Goal: Task Accomplishment & Management: Manage account settings

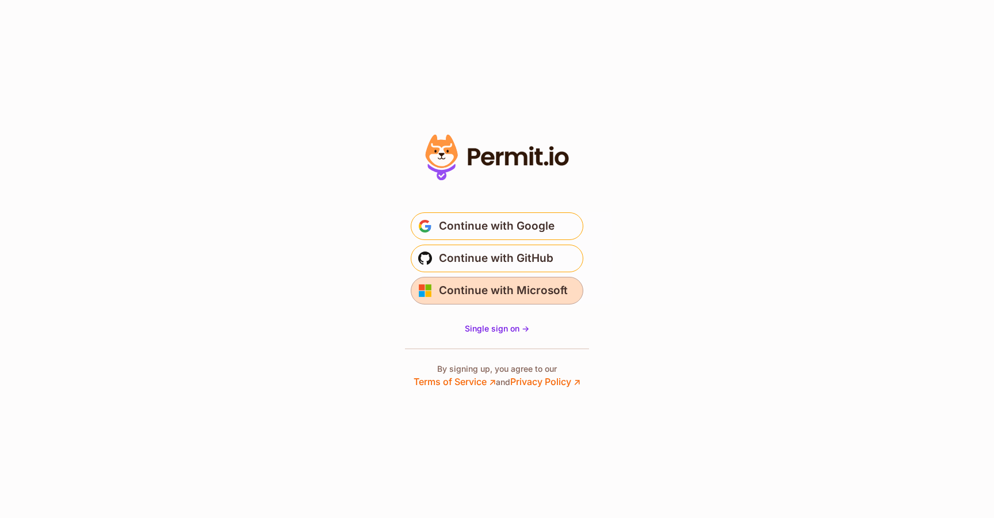
click at [474, 293] on span "Continue with Microsoft" at bounding box center [503, 290] width 129 height 18
click at [491, 291] on span "Continue with Microsoft" at bounding box center [503, 290] width 129 height 18
click at [482, 291] on span "Continue with Microsoft" at bounding box center [503, 290] width 129 height 18
click at [476, 288] on span "Continue with Microsoft" at bounding box center [503, 290] width 129 height 18
click at [486, 288] on span "Continue with Microsoft" at bounding box center [503, 290] width 129 height 18
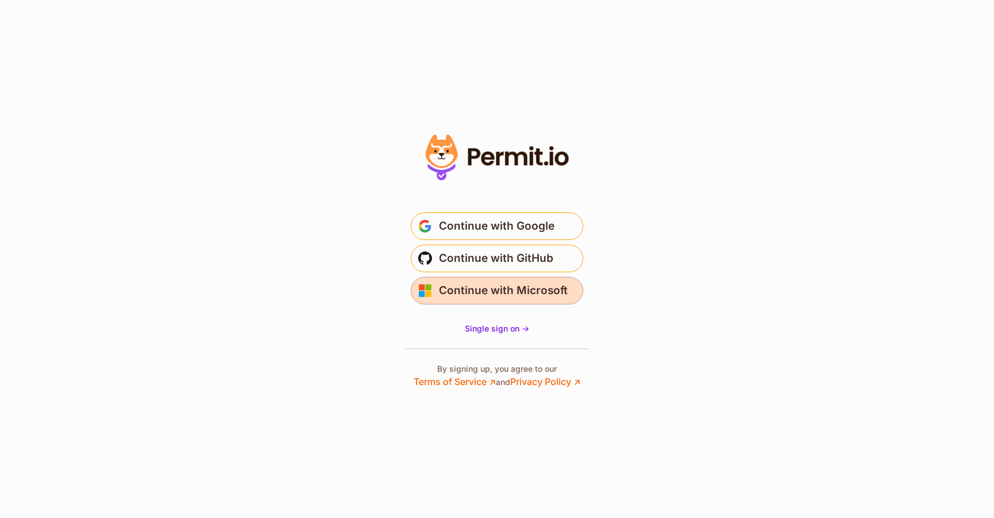
click at [486, 288] on span "Continue with Microsoft" at bounding box center [503, 290] width 129 height 18
click at [502, 290] on span "Continue with Microsoft" at bounding box center [503, 290] width 129 height 18
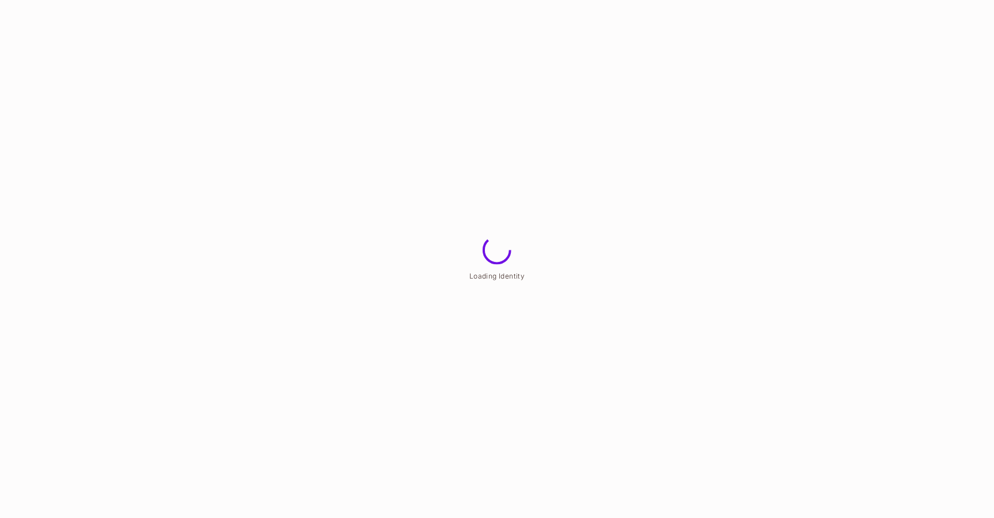
click at [478, 0] on html "Loading Identity" at bounding box center [497, 0] width 994 height 0
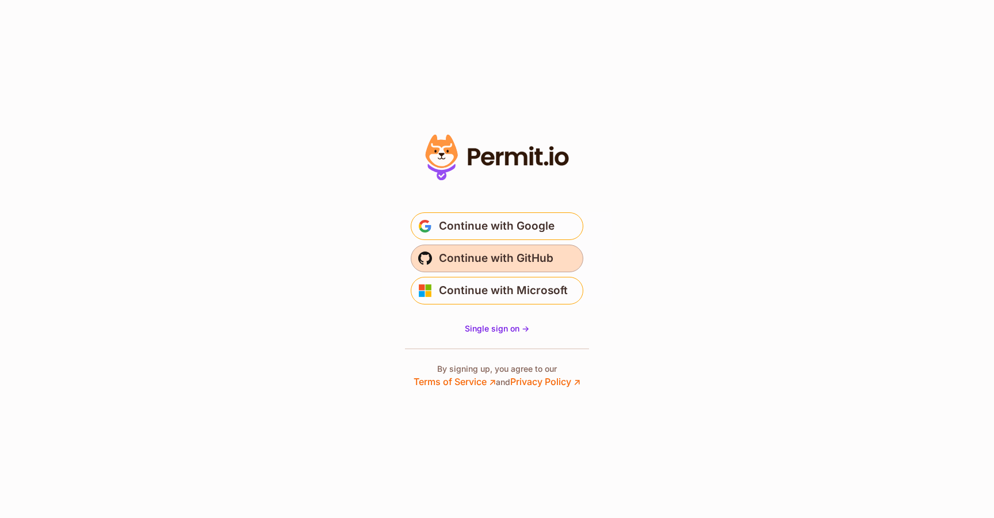
click at [469, 260] on span "Continue with GitHub" at bounding box center [496, 258] width 114 height 18
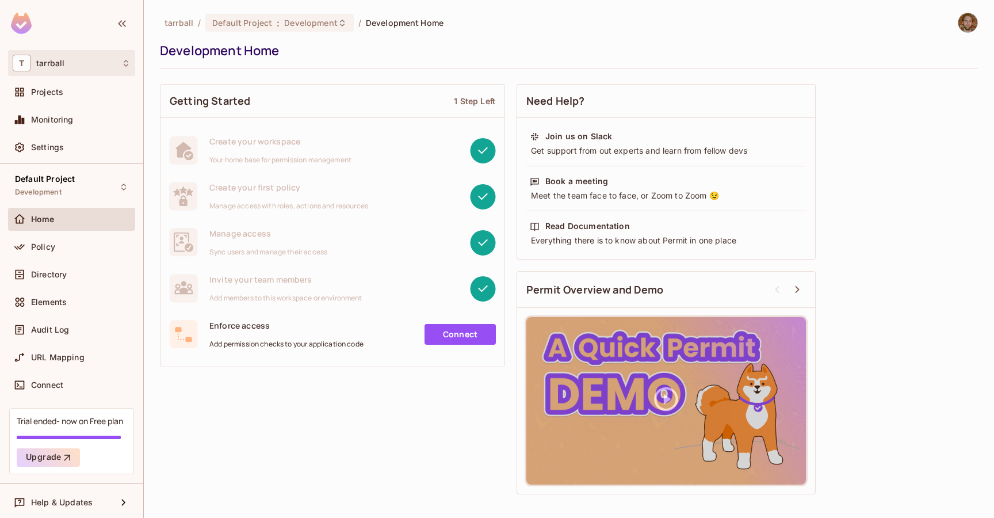
click at [121, 59] on div "T tarrball" at bounding box center [72, 63] width 118 height 17
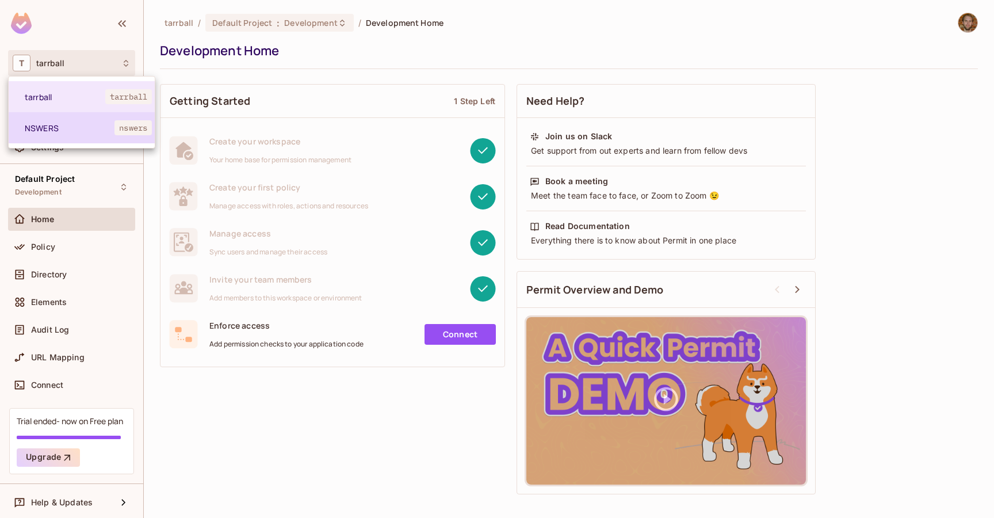
click at [86, 127] on span "NSWERS" at bounding box center [70, 128] width 90 height 11
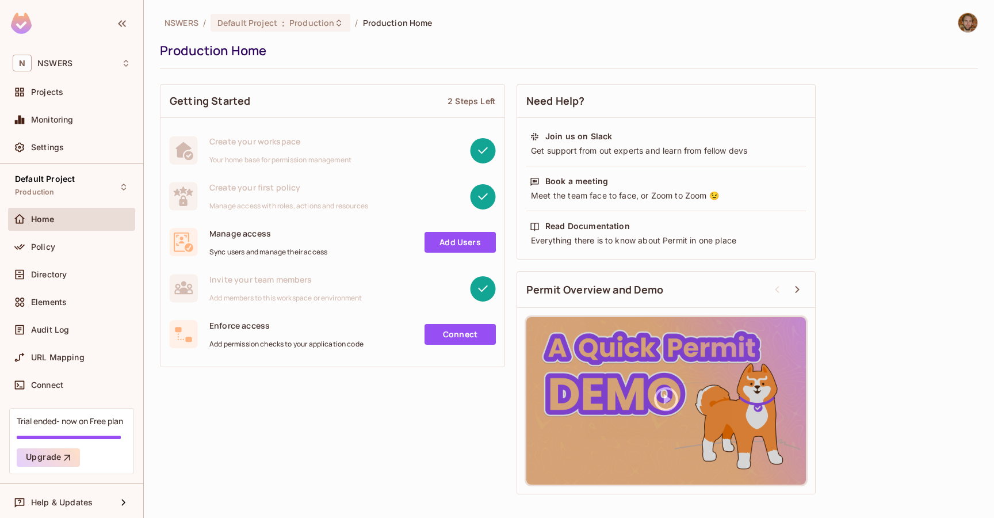
click at [153, 286] on div "NSWERS / Default Project : Production / Production Home Production Home Getting…" at bounding box center [569, 259] width 850 height 518
click at [388, 403] on div "Getting Started 2 Steps Left Create your workspace Your home base for permissio…" at bounding box center [569, 289] width 818 height 422
click at [95, 64] on div "N NSWERS" at bounding box center [72, 63] width 118 height 17
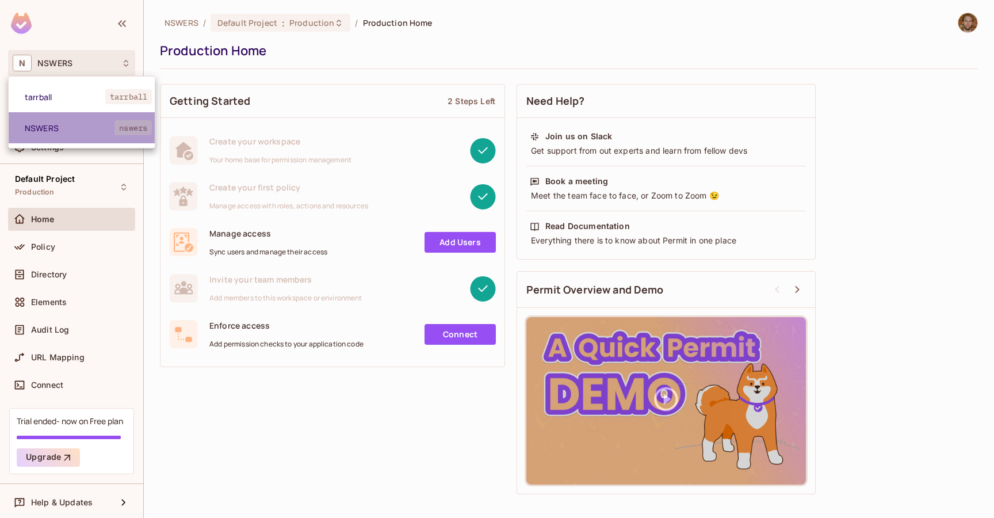
click at [79, 129] on span "NSWERS" at bounding box center [70, 128] width 90 height 11
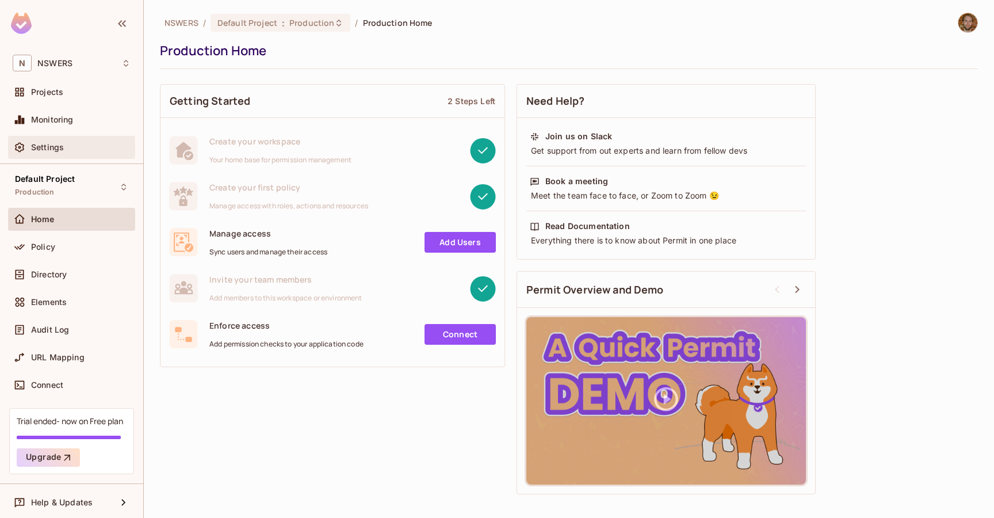
click at [52, 147] on span "Settings" at bounding box center [47, 147] width 33 height 9
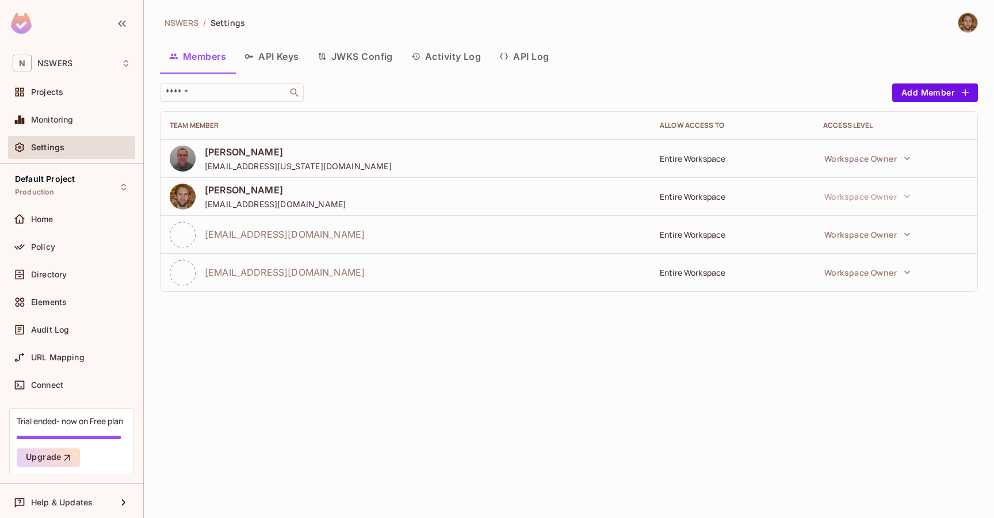
click at [240, 356] on div "NSWERS / Settings Members API Keys JWKS Config Activity Log API Log ​ Add Membe…" at bounding box center [569, 259] width 850 height 518
click at [85, 71] on div "N NSWERS" at bounding box center [72, 63] width 118 height 17
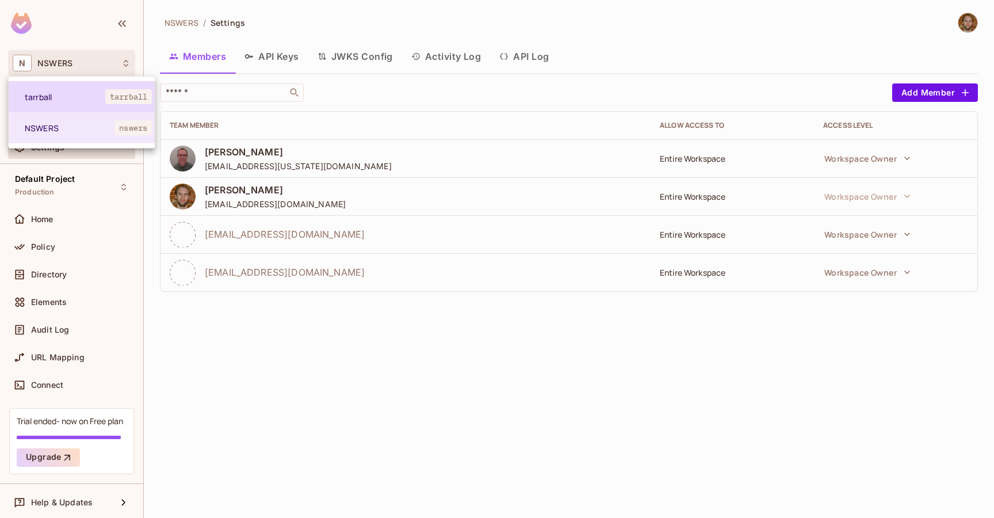
click at [80, 95] on span "tarrball" at bounding box center [65, 96] width 81 height 11
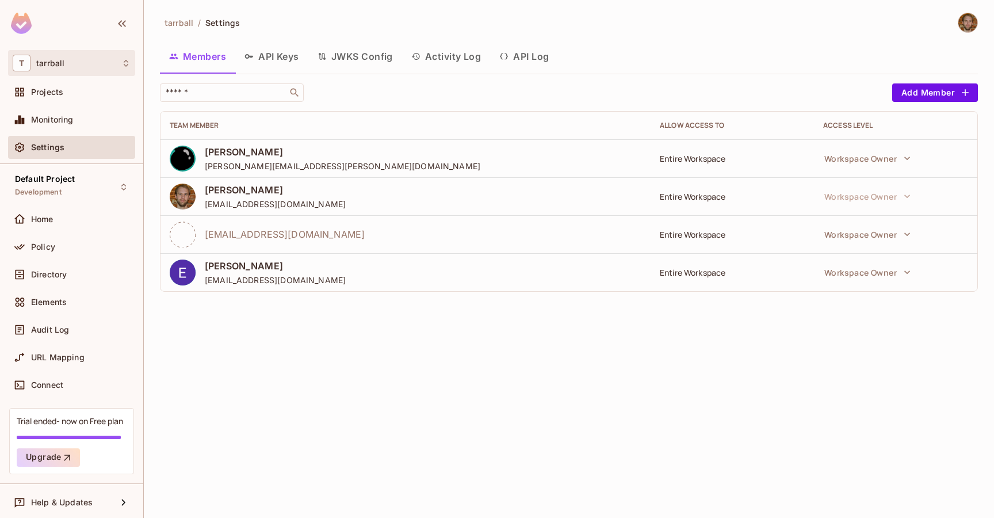
click at [110, 59] on div "T tarrball" at bounding box center [72, 63] width 118 height 17
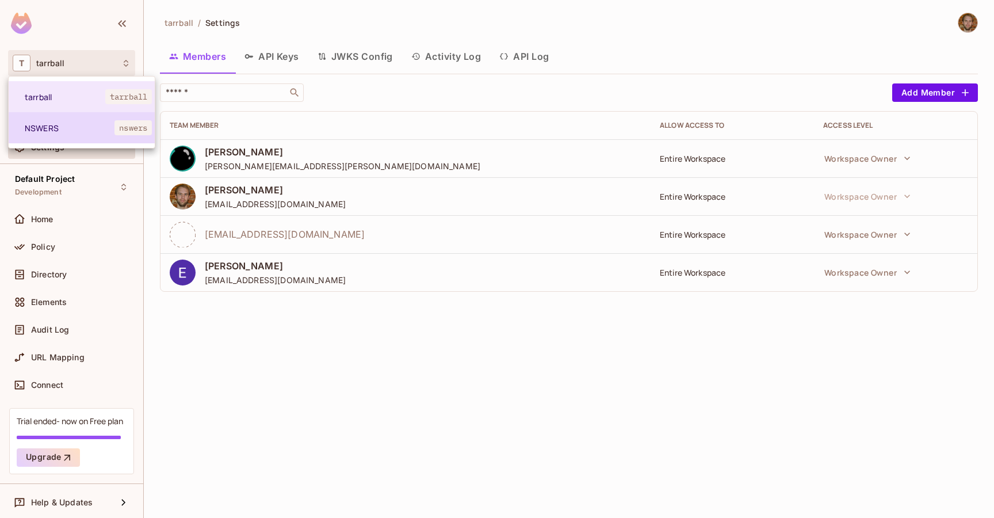
click at [98, 129] on span "NSWERS" at bounding box center [70, 128] width 90 height 11
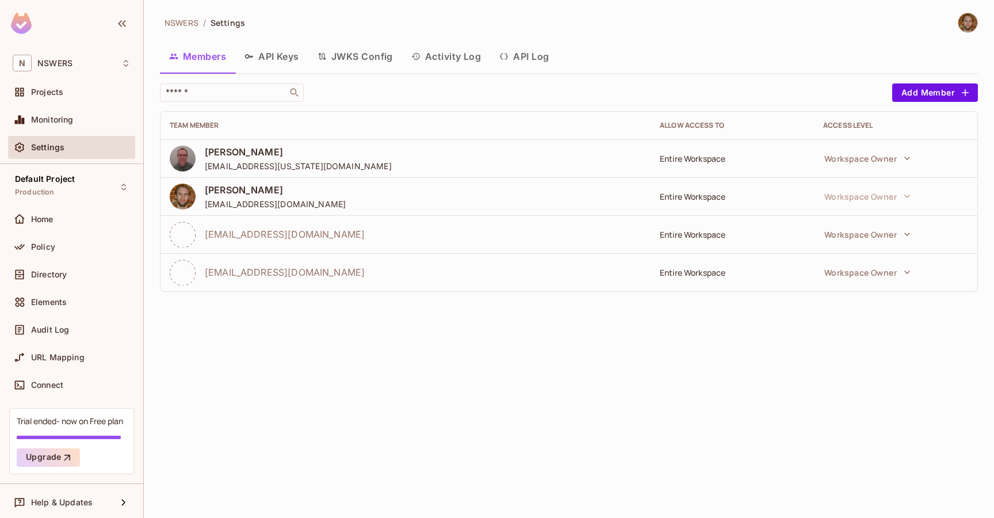
click at [288, 231] on span "[EMAIL_ADDRESS][DOMAIN_NAME]" at bounding box center [285, 234] width 160 height 13
click at [903, 236] on icon "button" at bounding box center [907, 234] width 12 height 12
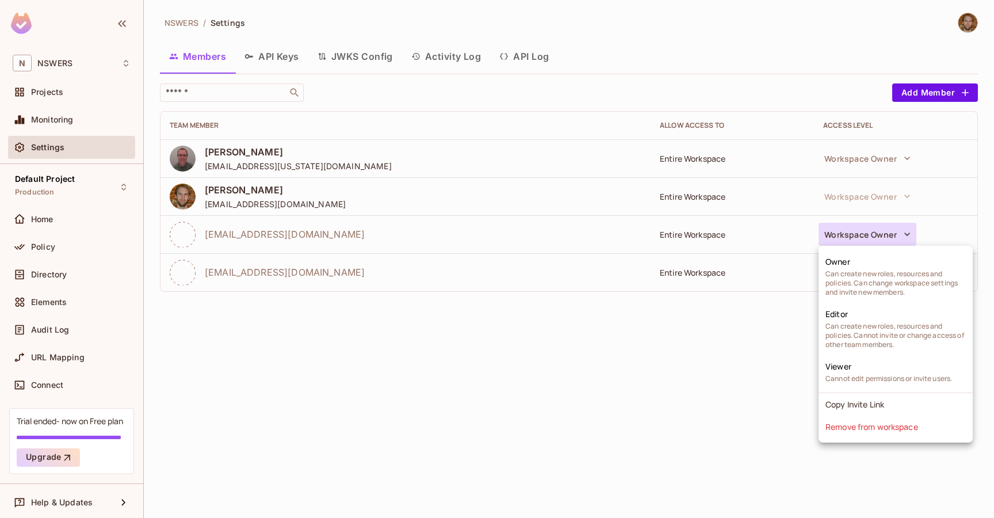
click at [485, 352] on div at bounding box center [497, 259] width 994 height 518
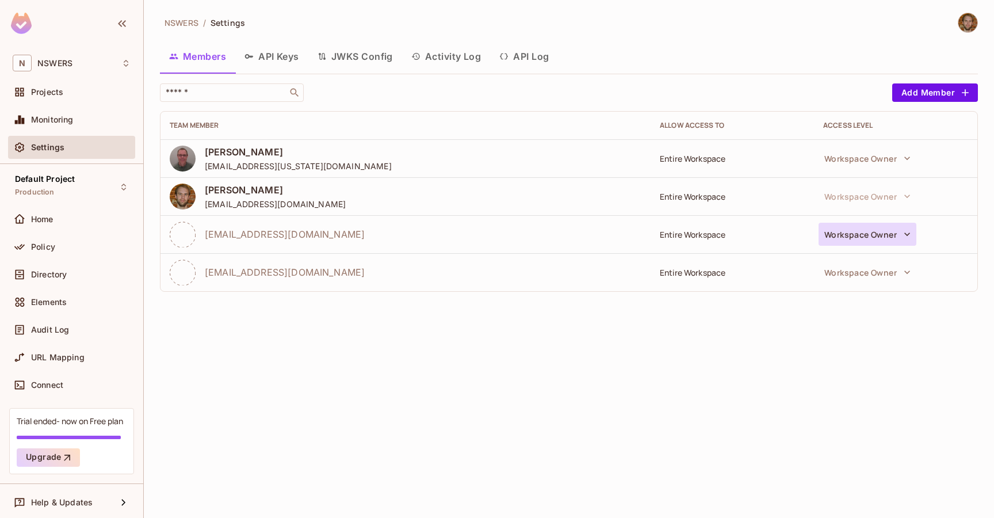
click at [869, 230] on button "Workspace Owner" at bounding box center [868, 234] width 98 height 23
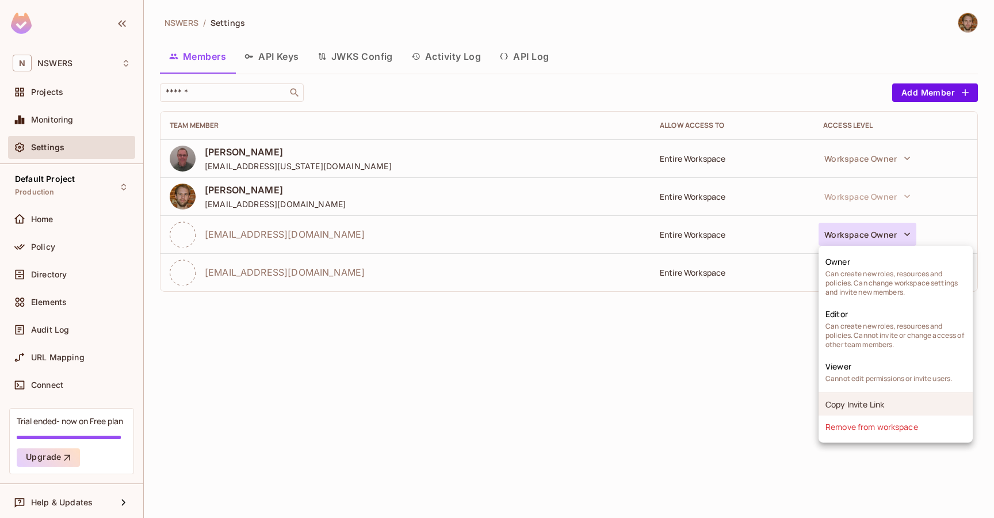
click at [873, 404] on li "Copy Invite Link" at bounding box center [896, 404] width 154 height 22
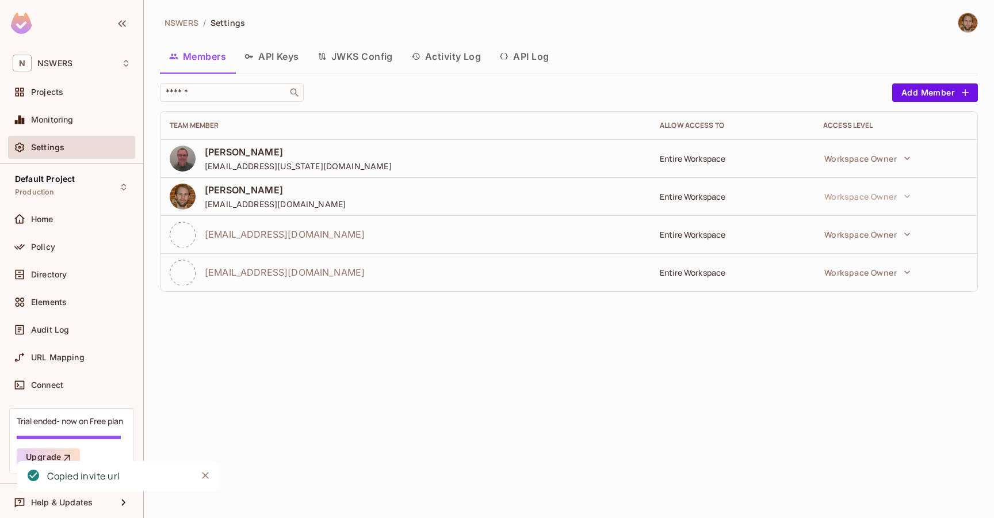
click at [287, 387] on div "NSWERS / Settings Members API Keys JWKS Config Activity Log API Log ​ Add Membe…" at bounding box center [569, 259] width 850 height 518
click at [207, 475] on icon "Close" at bounding box center [206, 475] width 12 height 12
click at [316, 89] on div "​" at bounding box center [523, 92] width 727 height 18
